Goal: Use online tool/utility: Utilize a website feature to perform a specific function

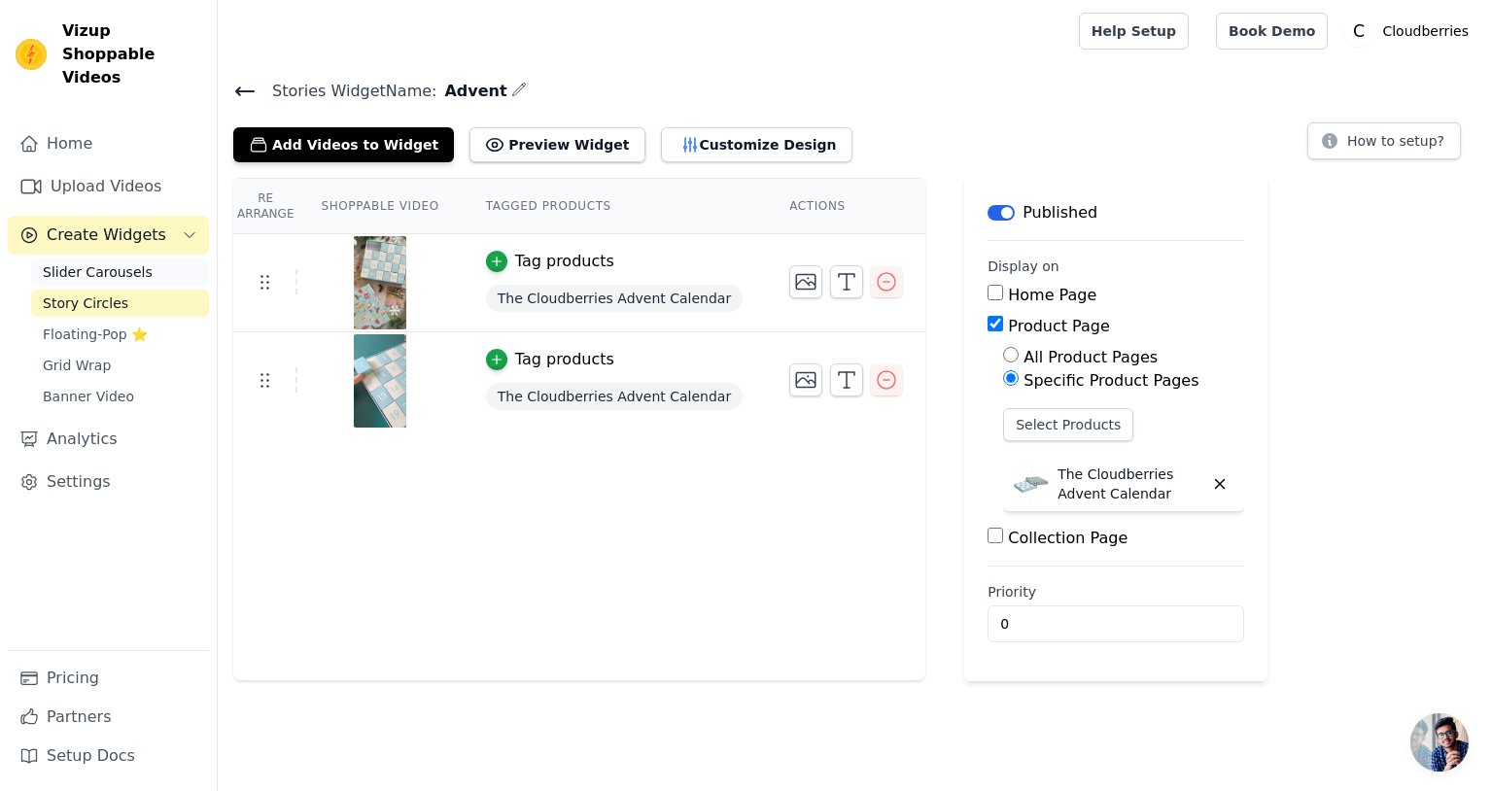
click at [84, 263] on span "Slider Carousels" at bounding box center [98, 272] width 110 height 19
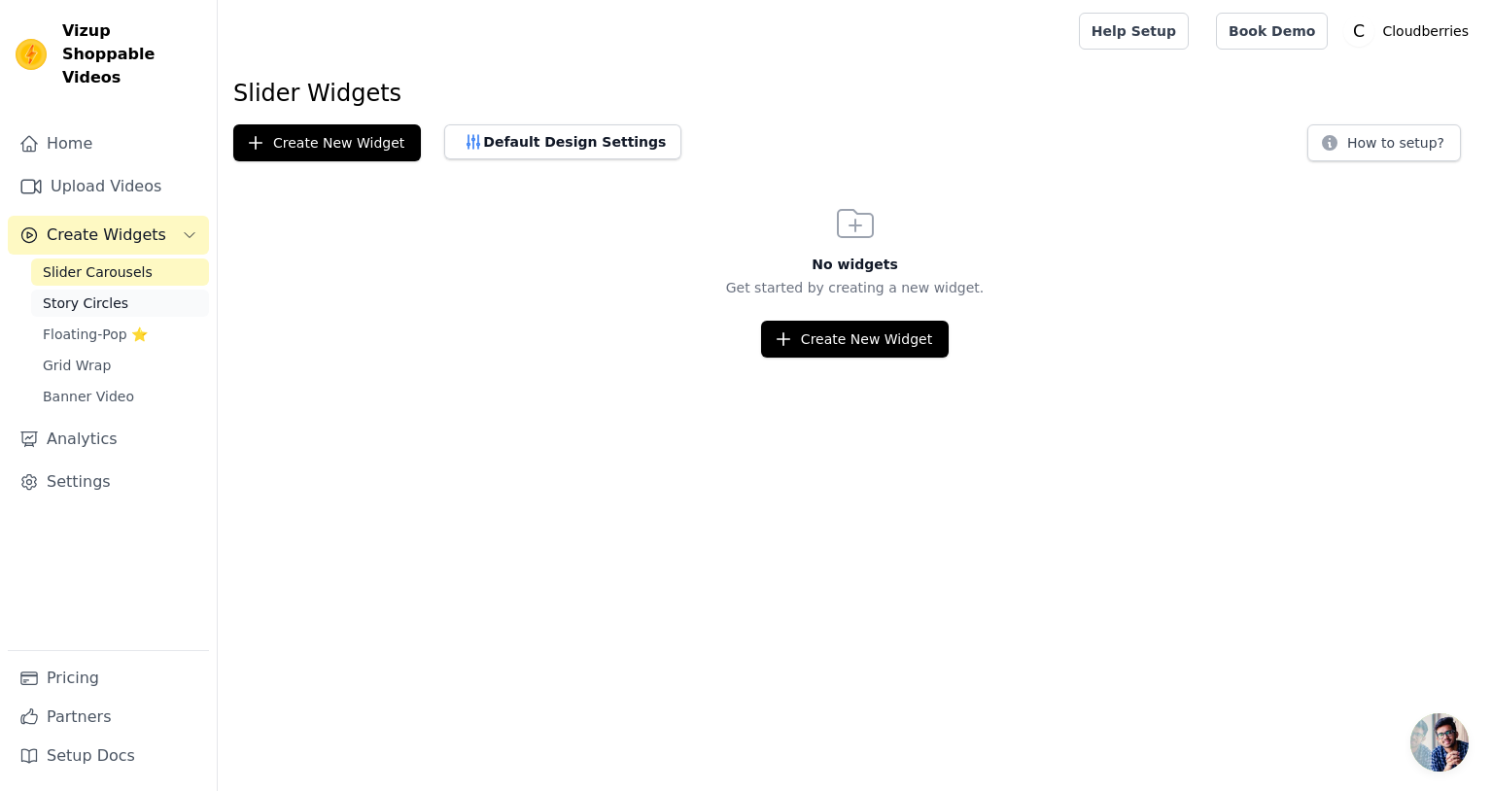
click at [80, 294] on span "Story Circles" at bounding box center [86, 303] width 86 height 19
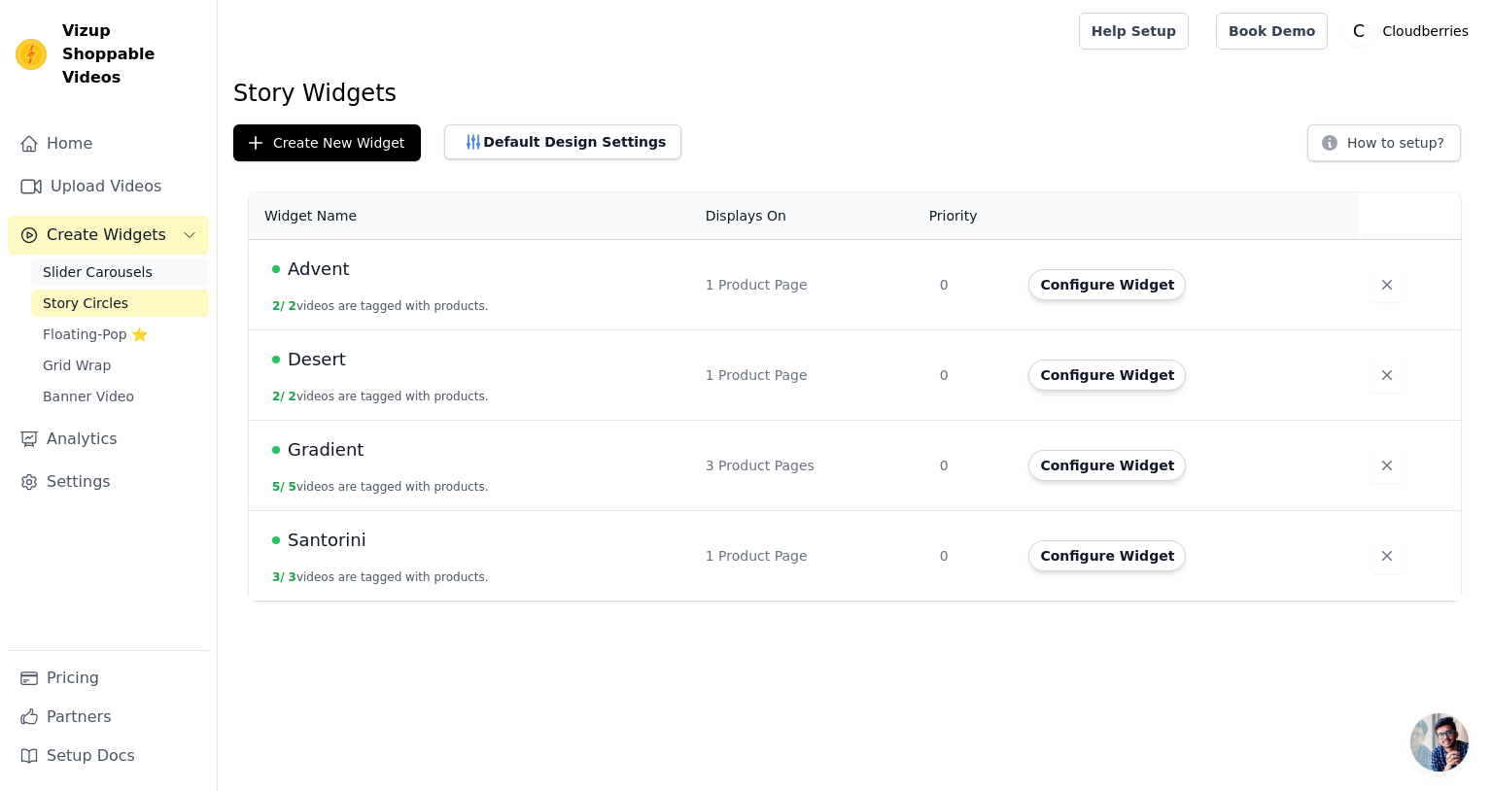
click at [76, 263] on span "Slider Carousels" at bounding box center [98, 272] width 110 height 19
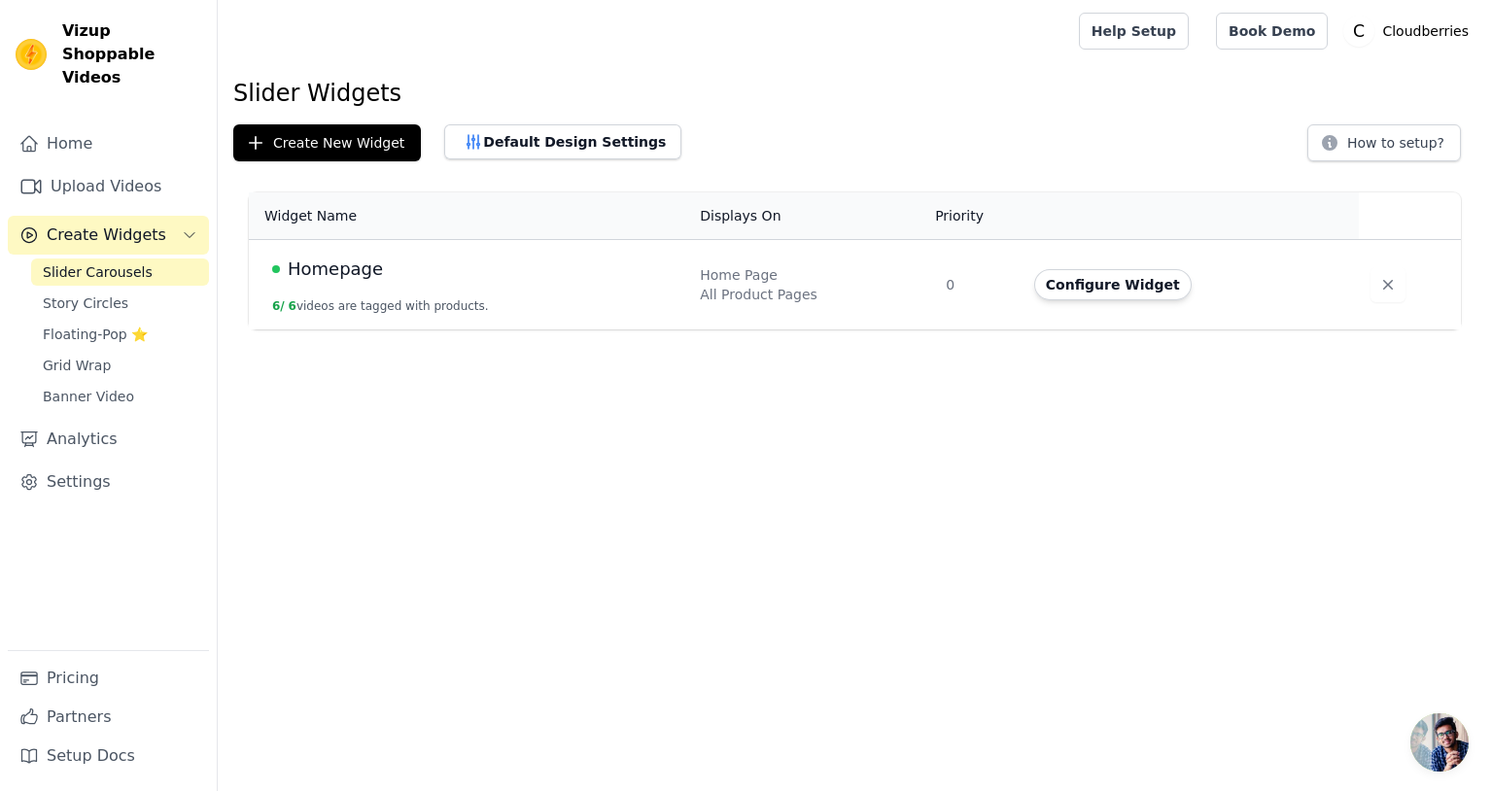
click at [328, 268] on span "Homepage" at bounding box center [335, 269] width 95 height 27
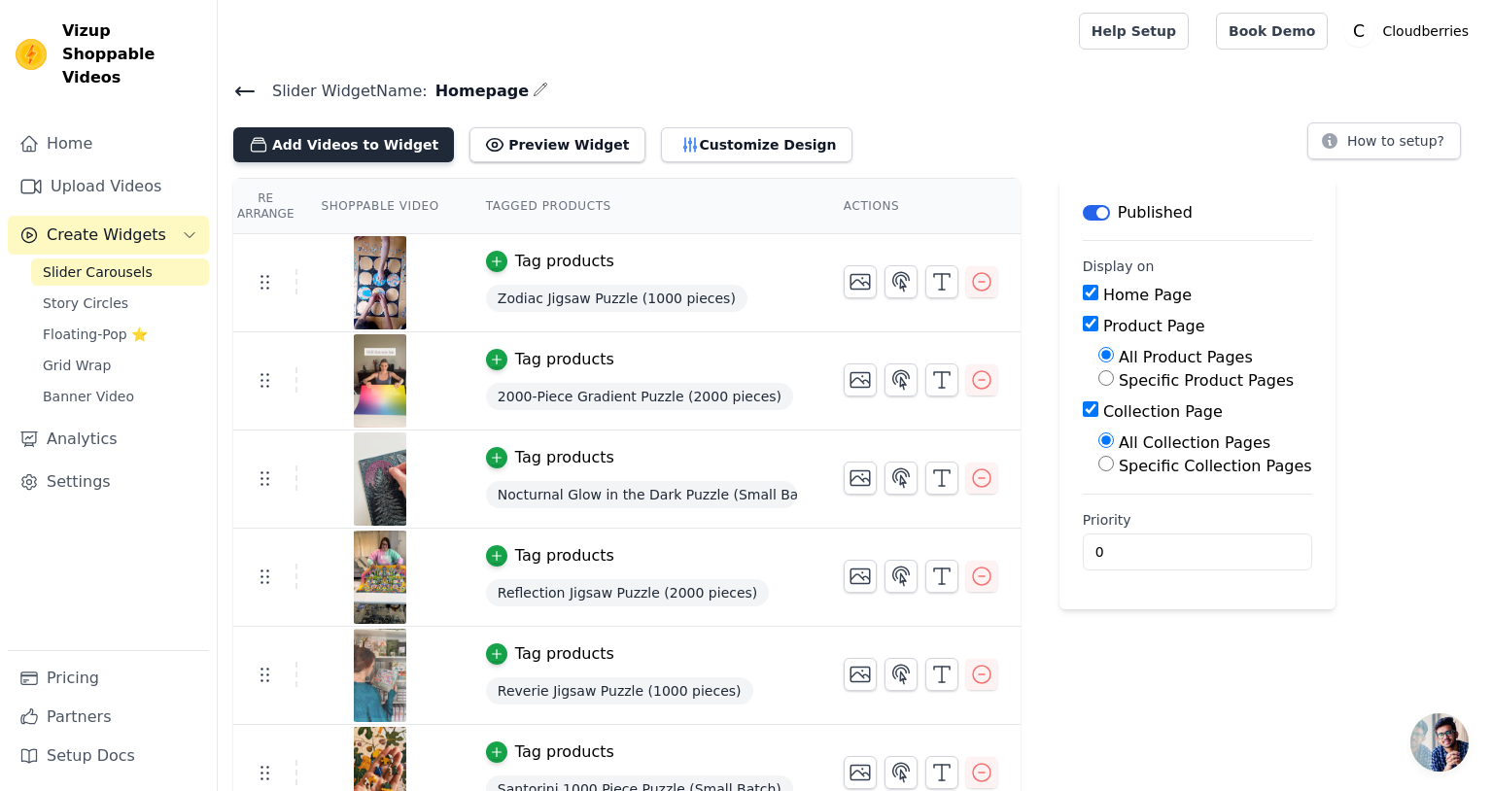
click at [342, 150] on button "Add Videos to Widget" at bounding box center [343, 144] width 221 height 35
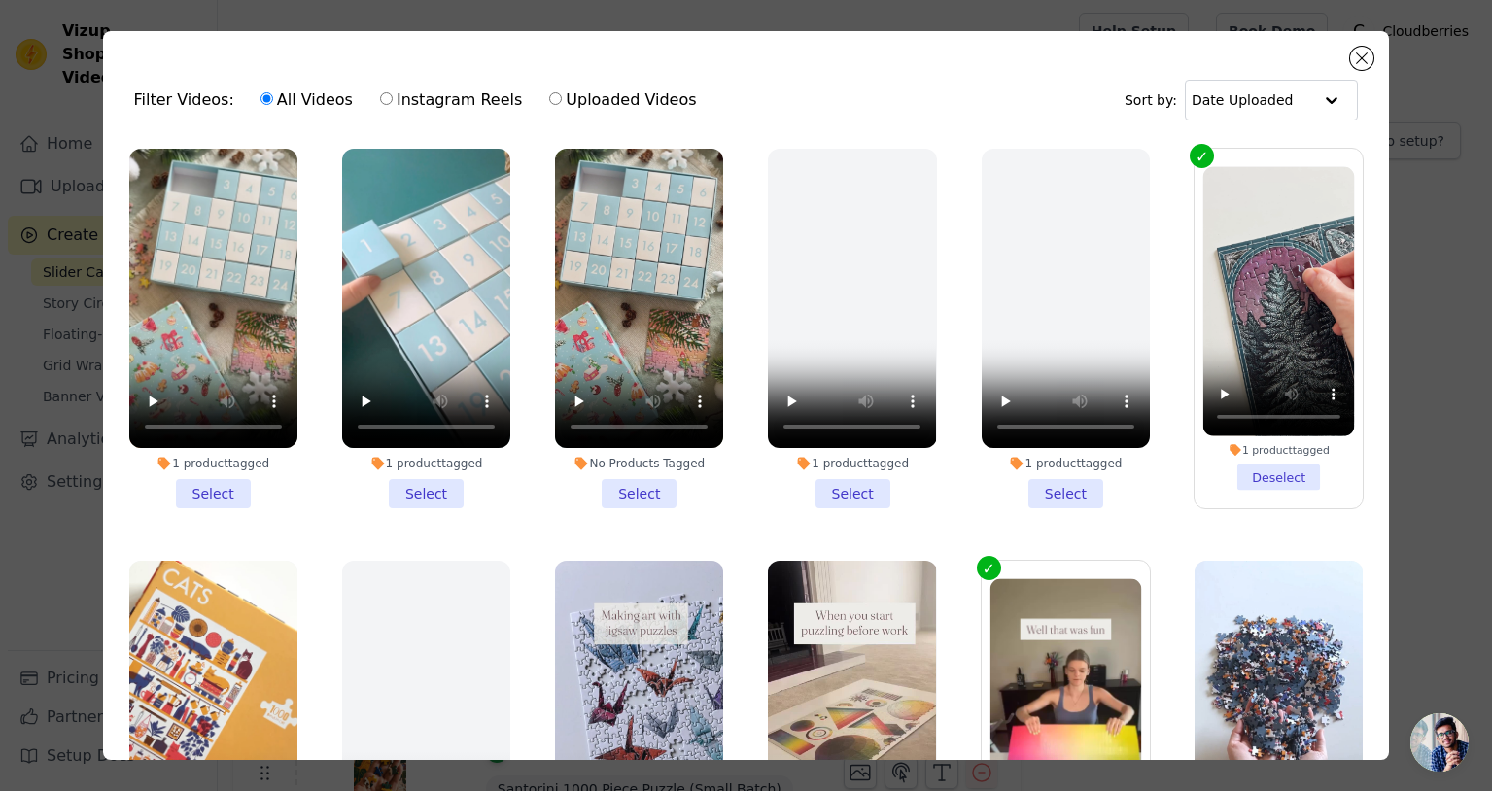
click at [235, 498] on li "1 product tagged Select" at bounding box center [213, 329] width 168 height 360
click at [0, 0] on input "1 product tagged Select" at bounding box center [0, 0] width 0 height 0
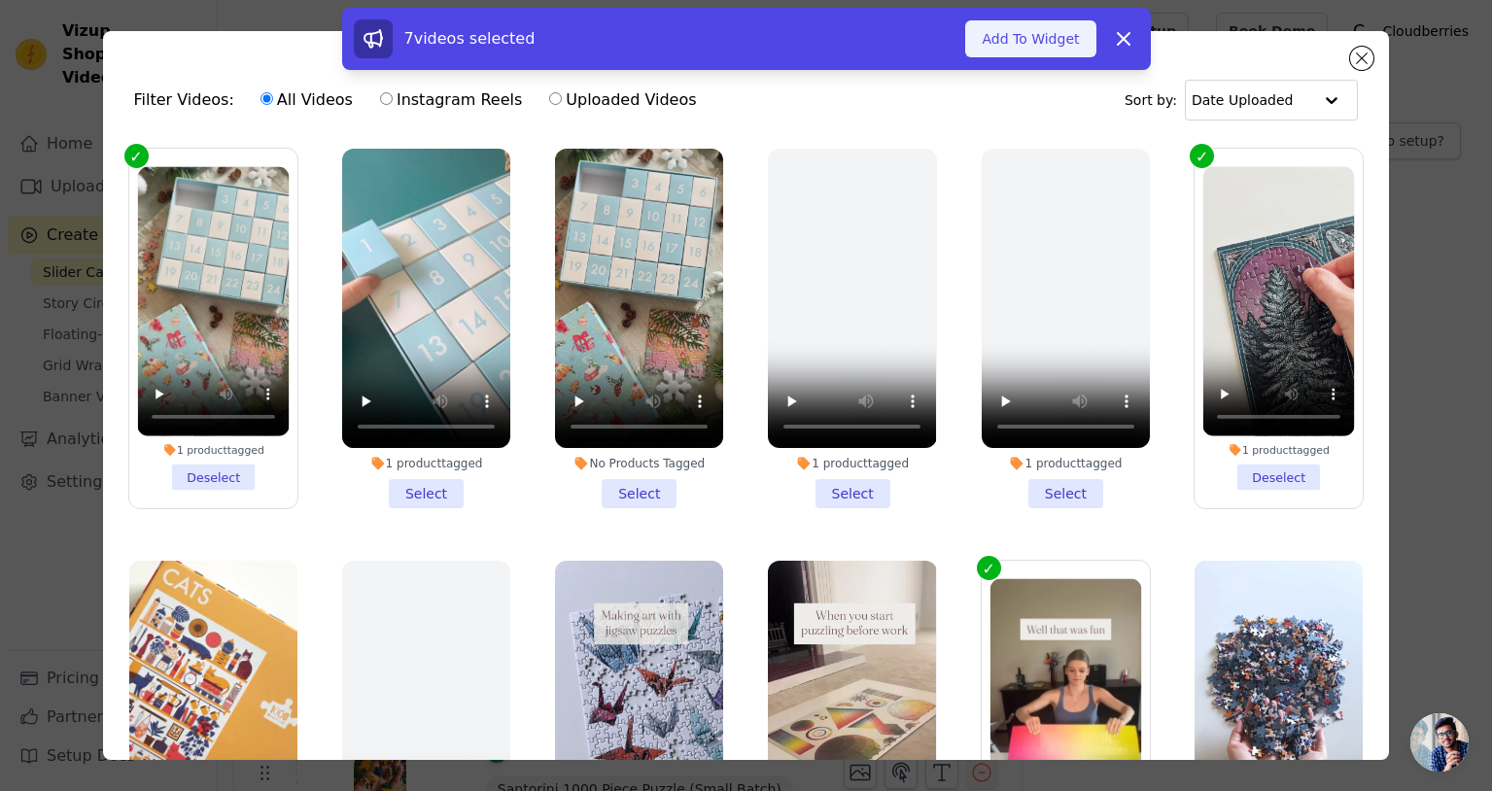
click at [1049, 49] on button "Add To Widget" at bounding box center [1030, 38] width 130 height 37
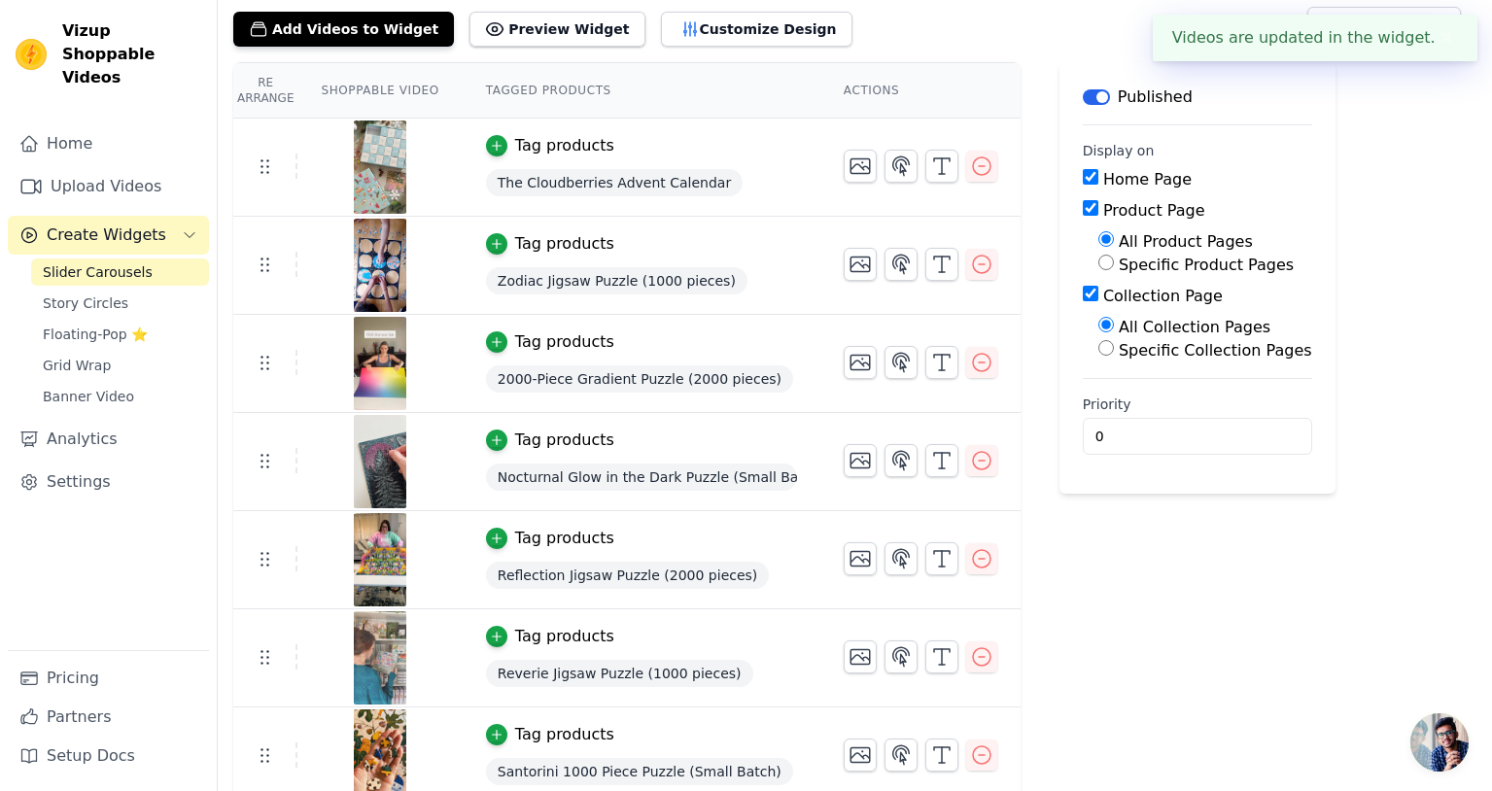
scroll to position [129, 0]
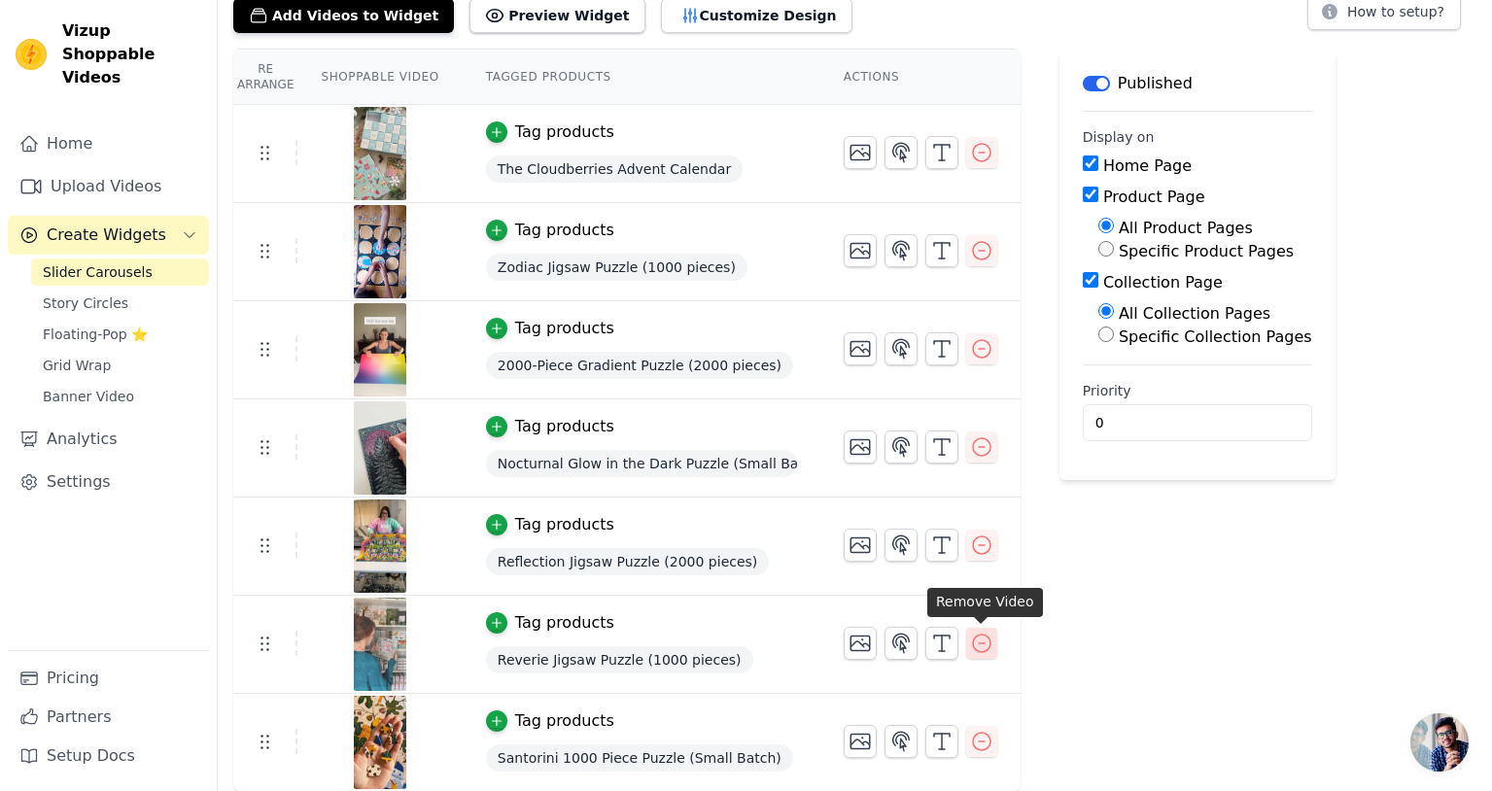
click at [992, 648] on icon "button" at bounding box center [981, 643] width 23 height 23
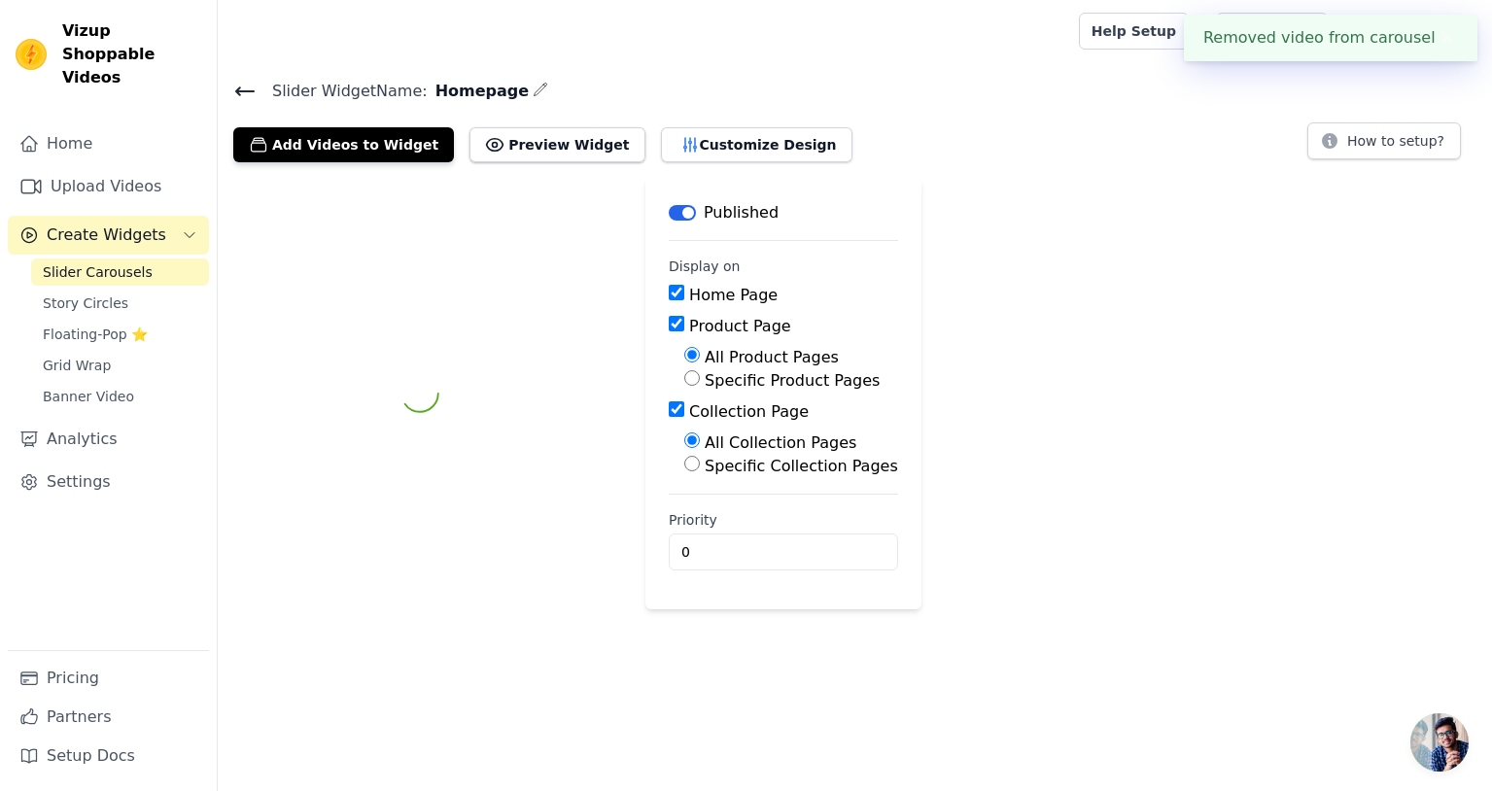
scroll to position [0, 0]
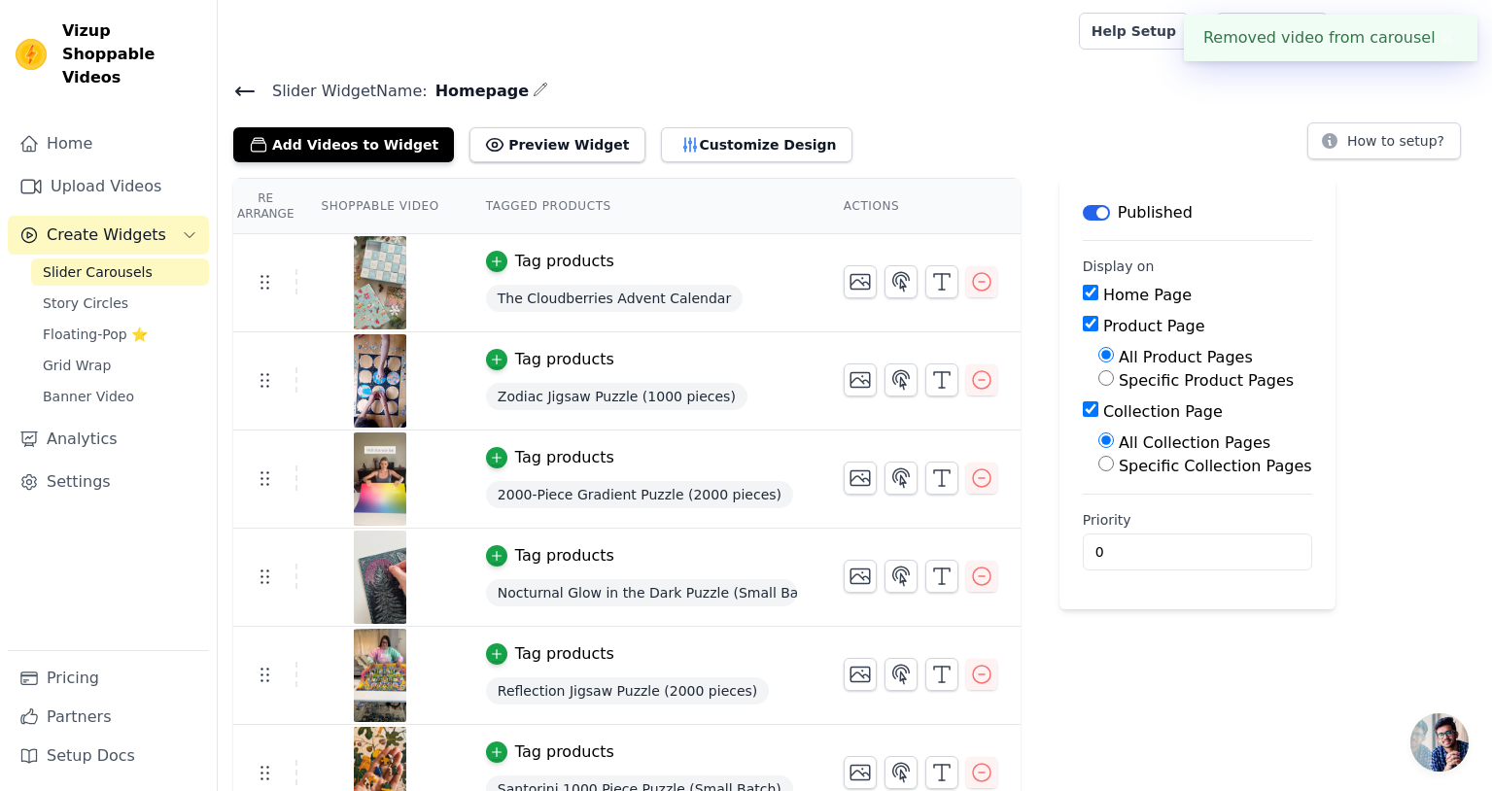
click at [1446, 36] on button "✖" at bounding box center [1447, 37] width 22 height 23
